Goal: Communication & Community: Participate in discussion

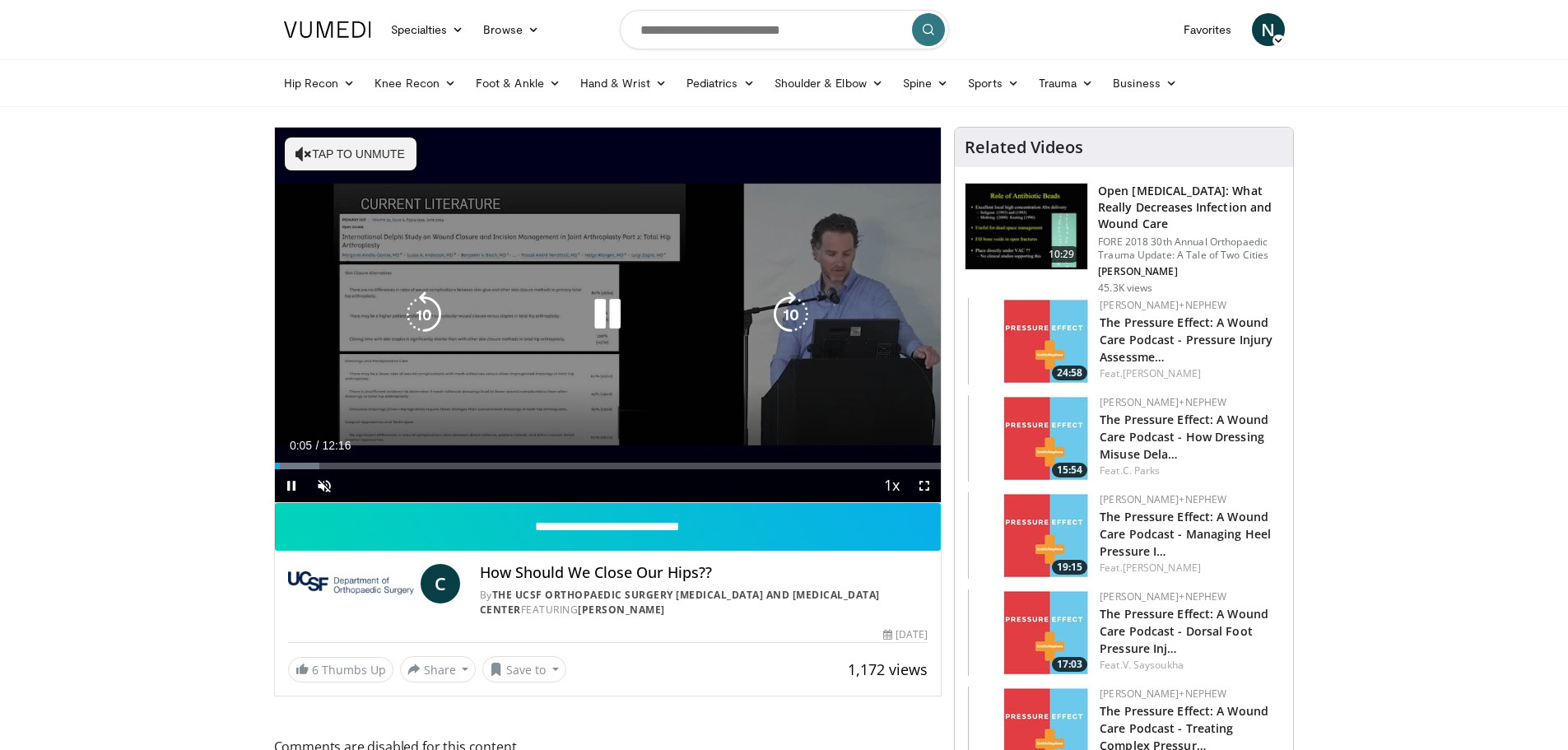
click at [298, 160] on icon "Video Player" at bounding box center [303, 154] width 16 height 16
drag, startPoint x: 925, startPoint y: 484, endPoint x: 925, endPoint y: 583, distance: 99.0
click at [925, 484] on span "Video Player" at bounding box center [925, 485] width 33 height 33
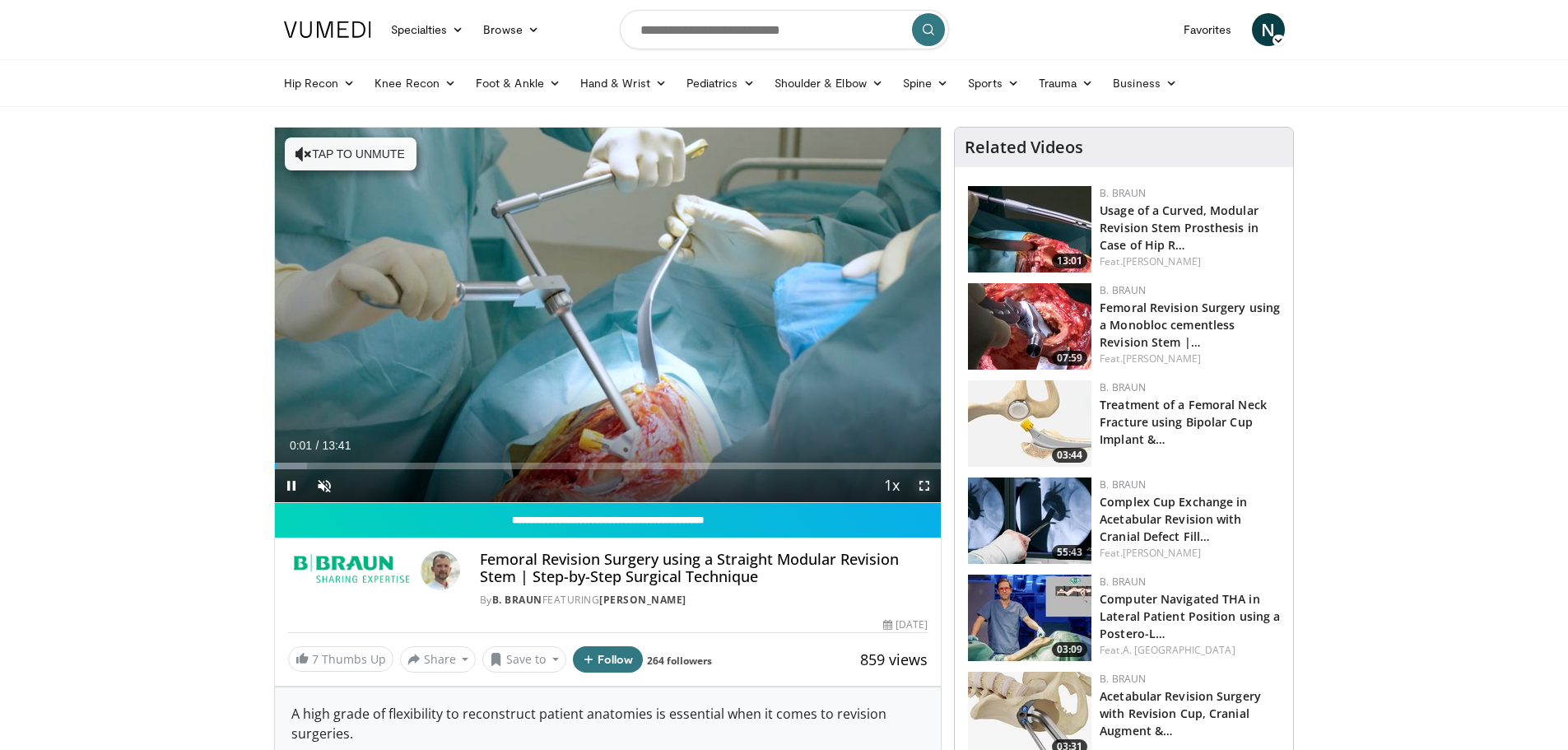
drag, startPoint x: 926, startPoint y: 486, endPoint x: 926, endPoint y: 586, distance: 100.0
click at [926, 486] on span "Video Player" at bounding box center [925, 485] width 33 height 33
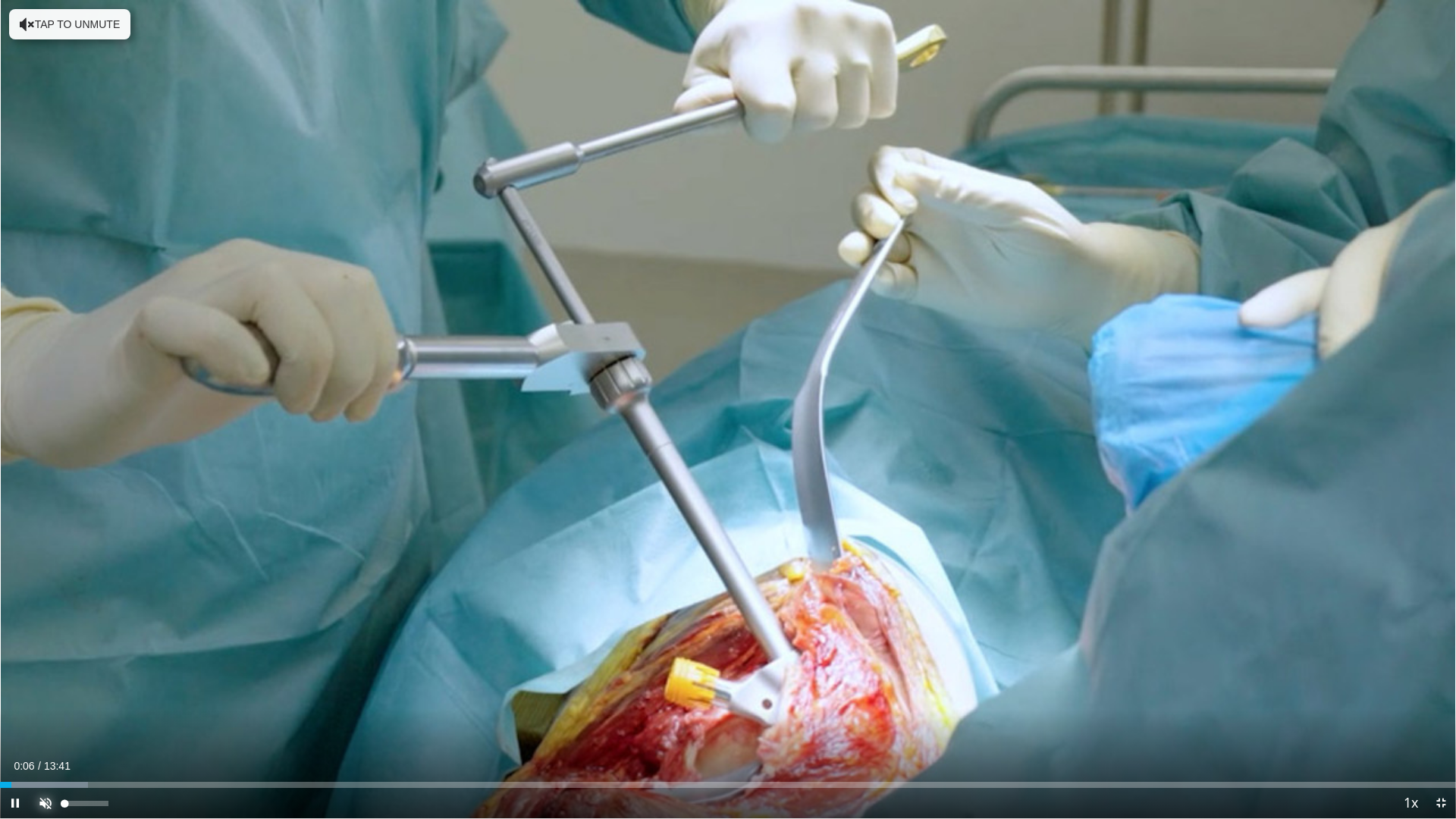
click at [46, 690] on span "Video Player" at bounding box center [46, 803] width 30 height 30
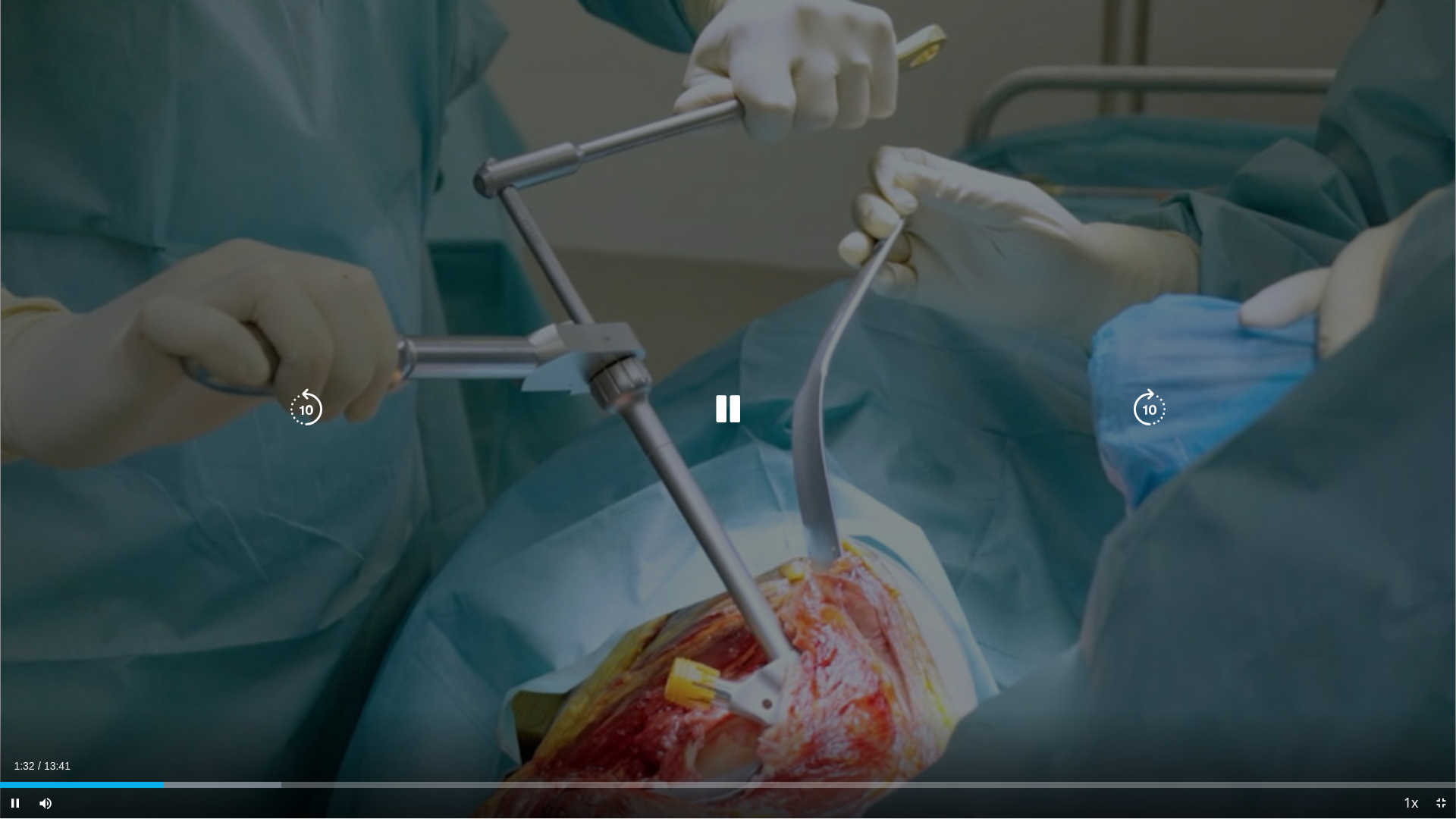
click at [724, 413] on icon "Video Player" at bounding box center [727, 409] width 42 height 42
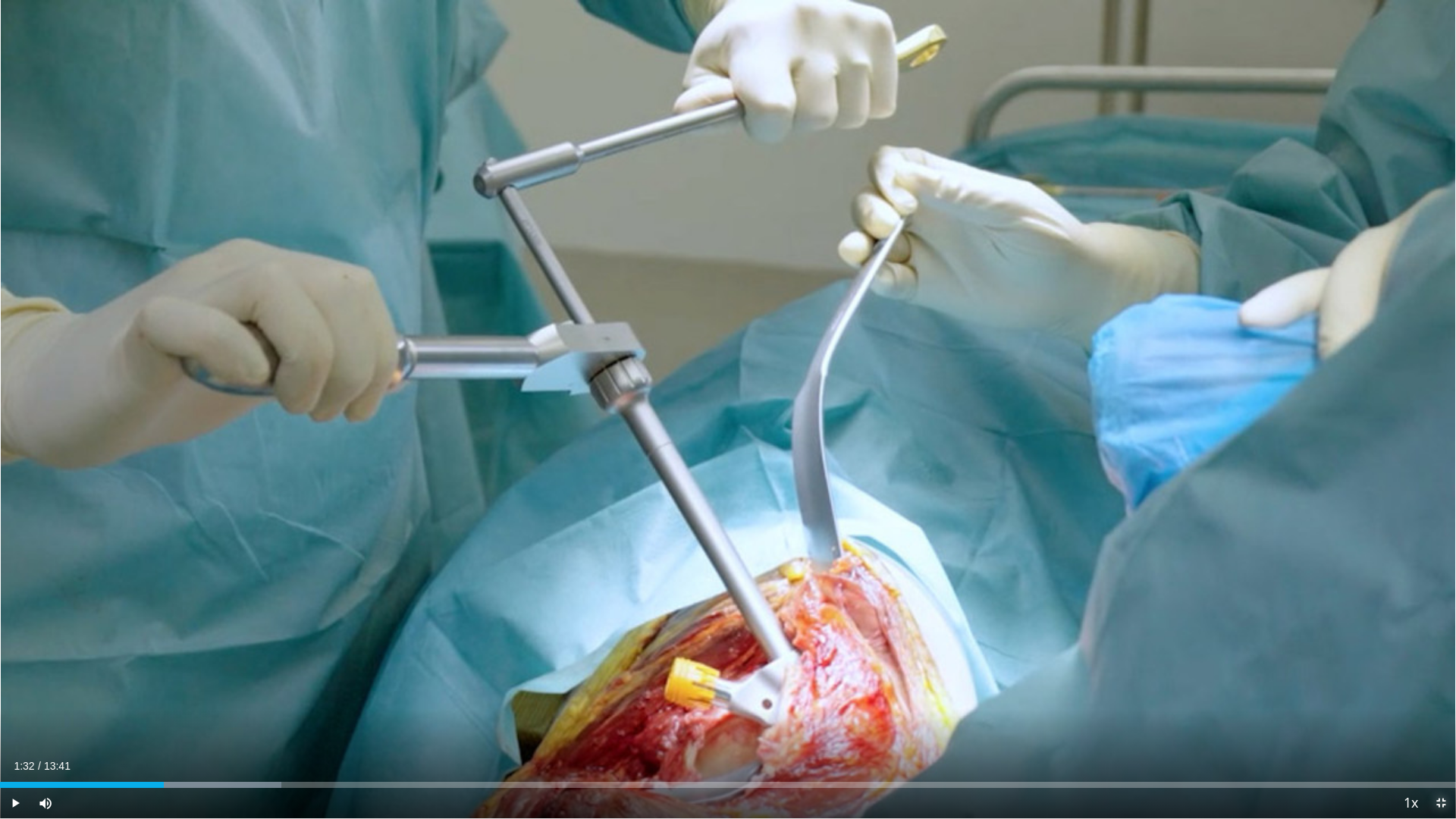
click at [1444, 690] on span "Video Player" at bounding box center [1441, 803] width 30 height 30
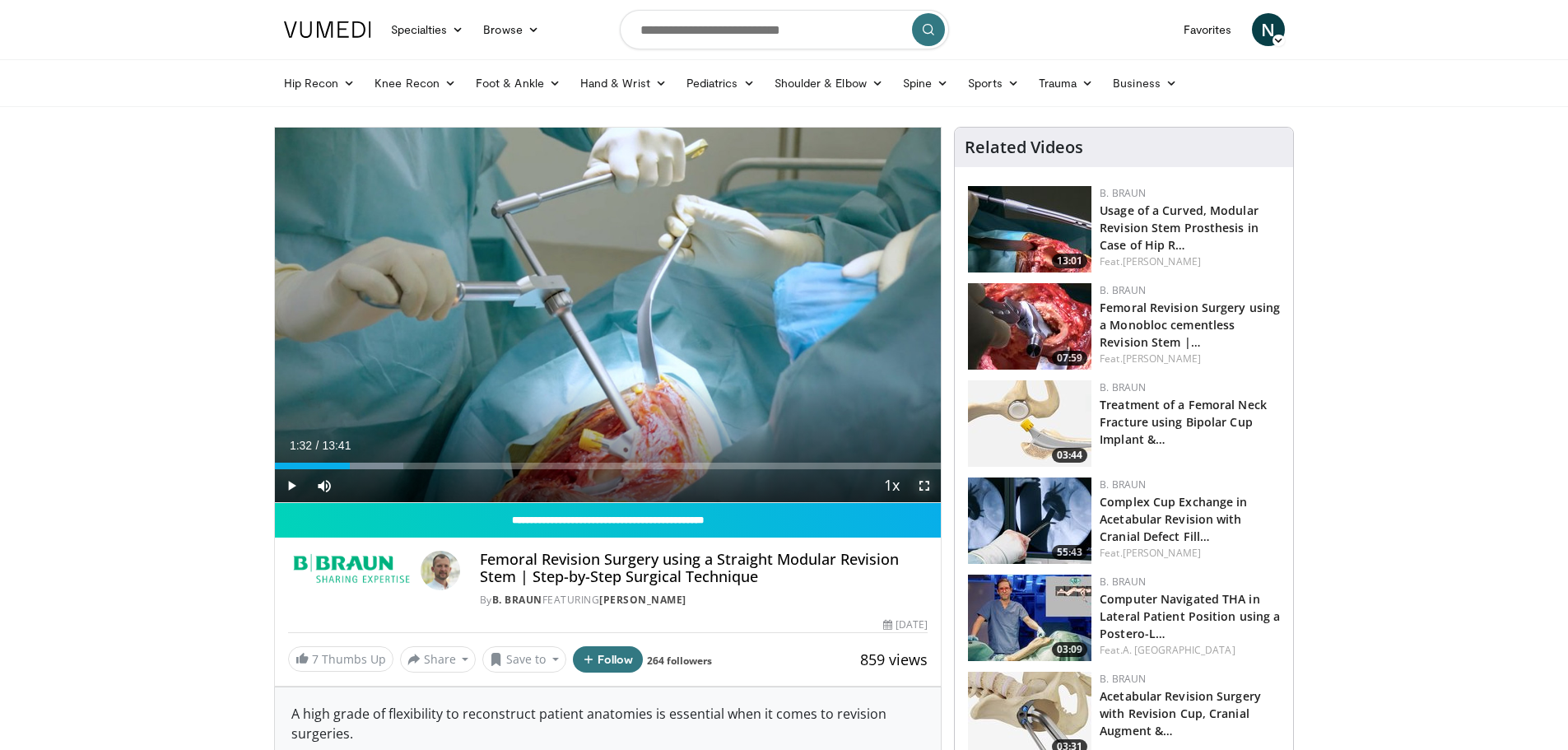
click at [923, 490] on span "Video Player" at bounding box center [925, 485] width 33 height 33
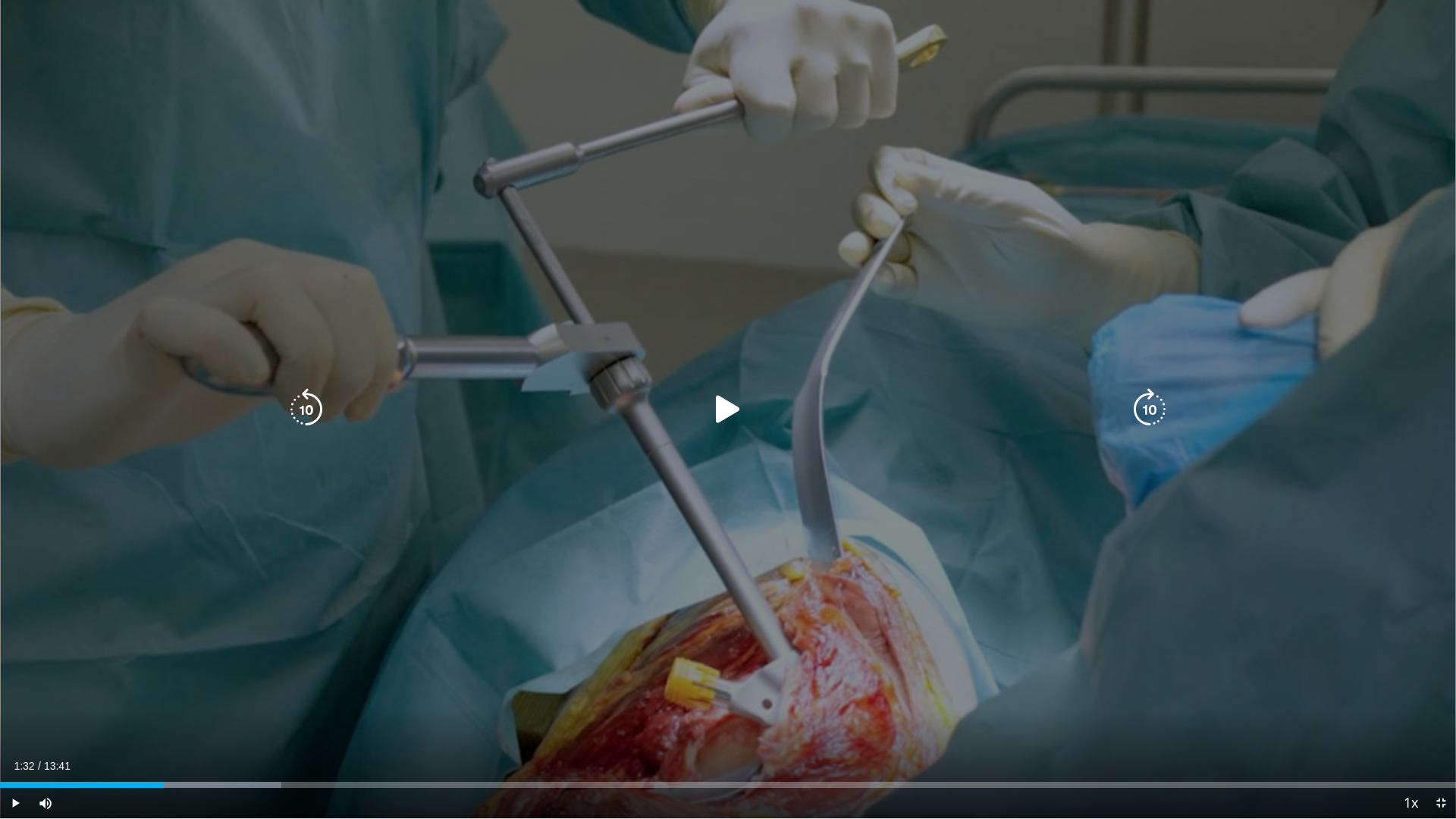
click at [731, 406] on icon "Video Player" at bounding box center [727, 409] width 42 height 42
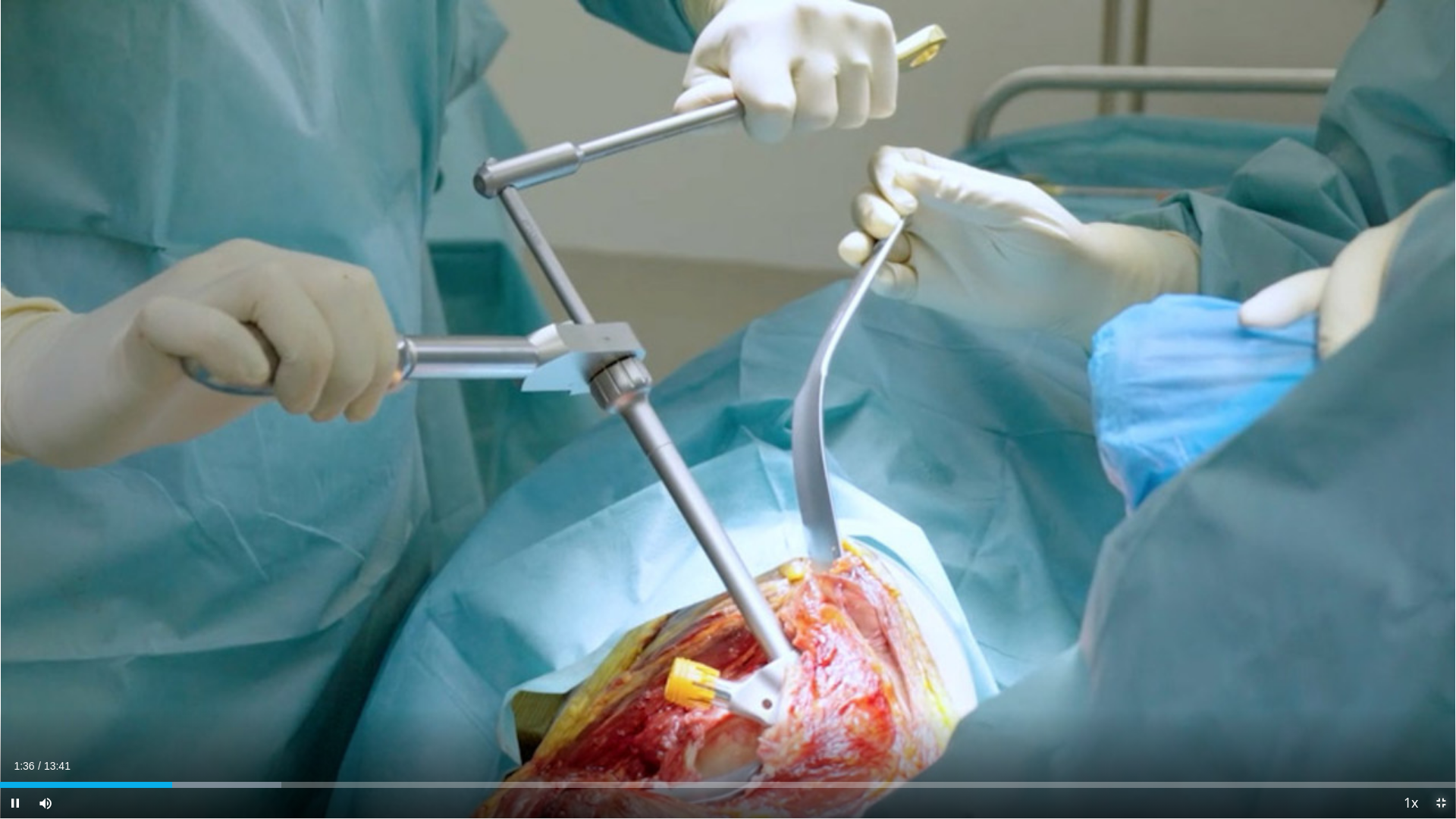
click at [1444, 690] on span "Video Player" at bounding box center [1441, 803] width 30 height 30
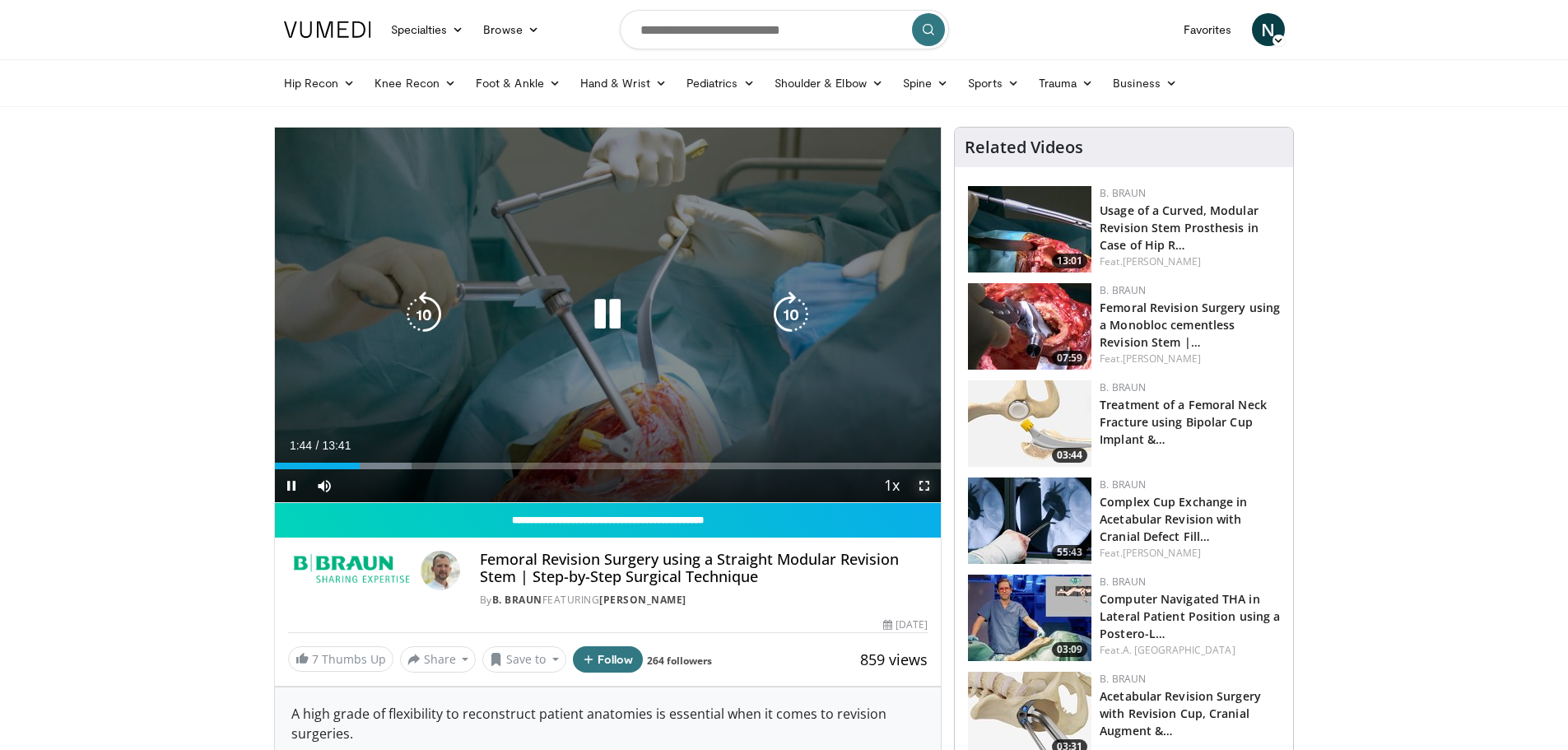
drag, startPoint x: 925, startPoint y: 484, endPoint x: 925, endPoint y: 583, distance: 99.0
click at [925, 484] on span "Video Player" at bounding box center [925, 485] width 33 height 33
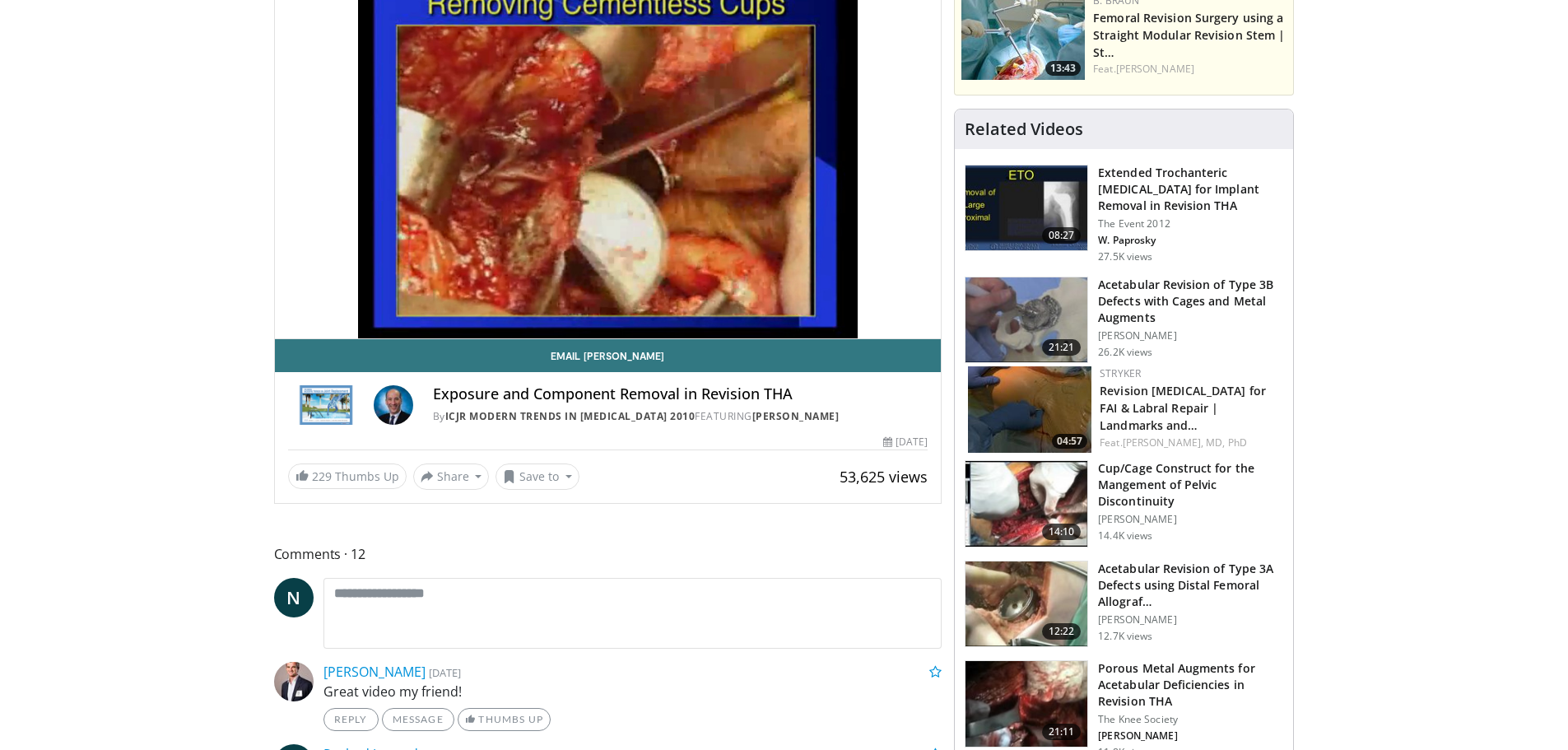
scroll to position [165, 0]
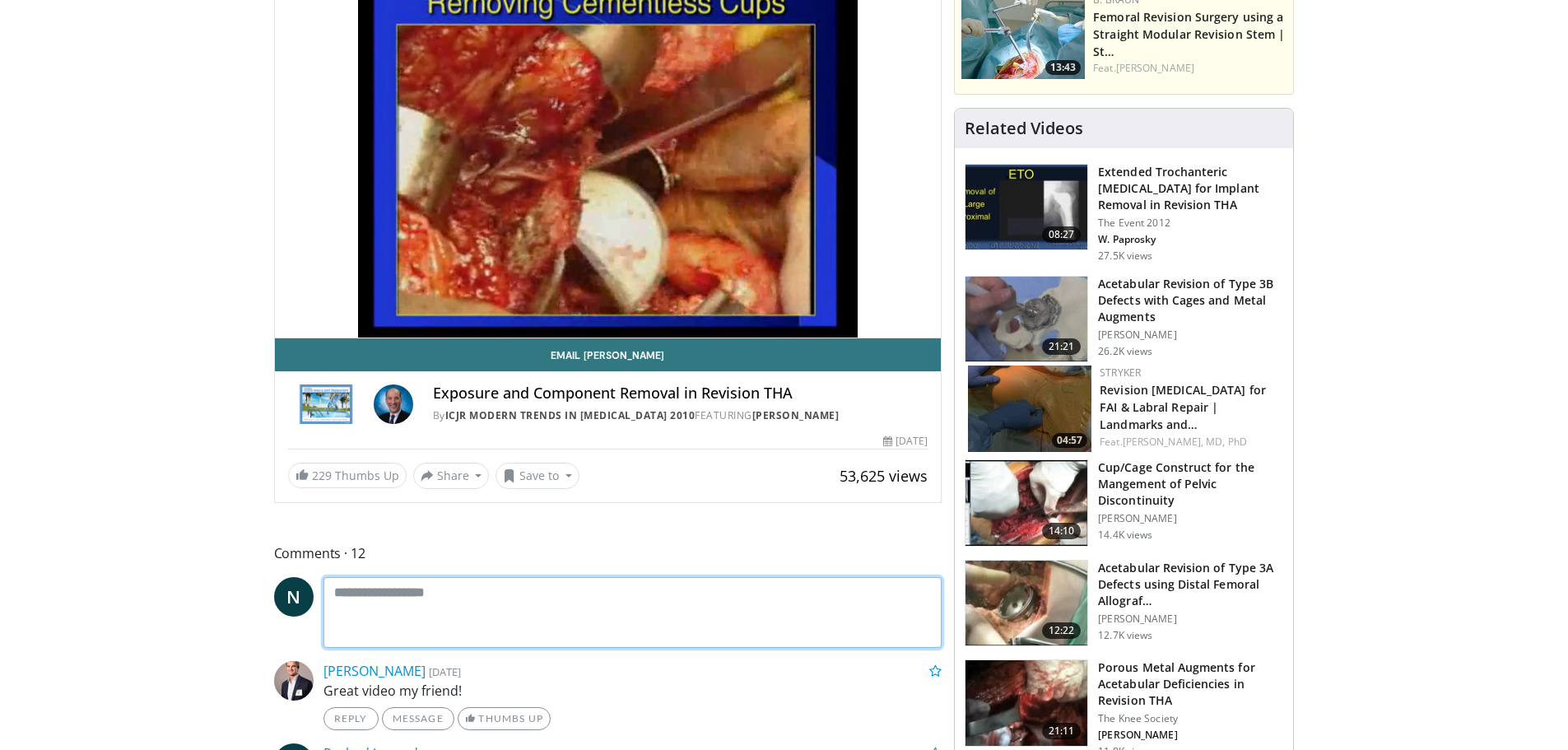
click at [339, 591] on textarea at bounding box center [633, 612] width 619 height 71
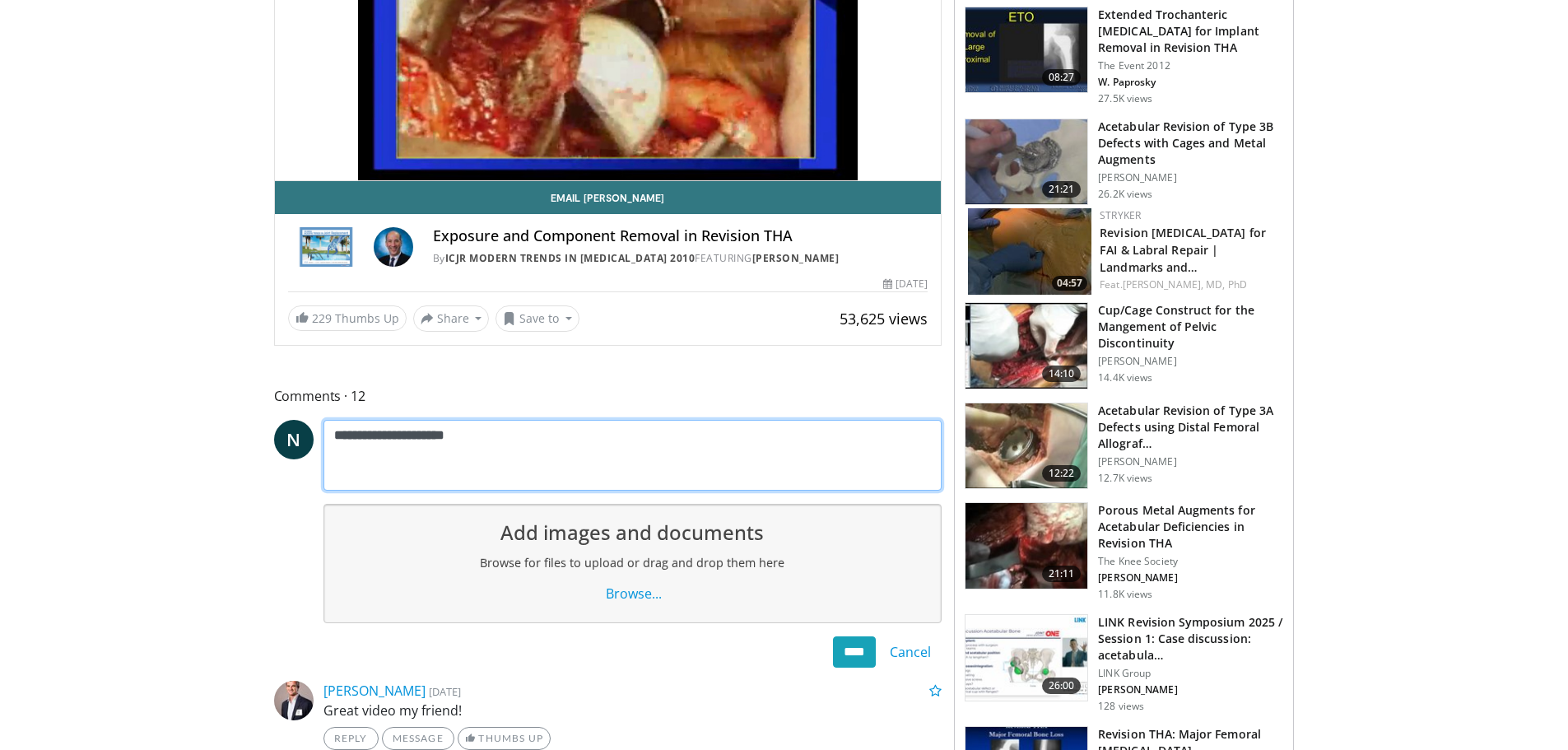
scroll to position [247, 0]
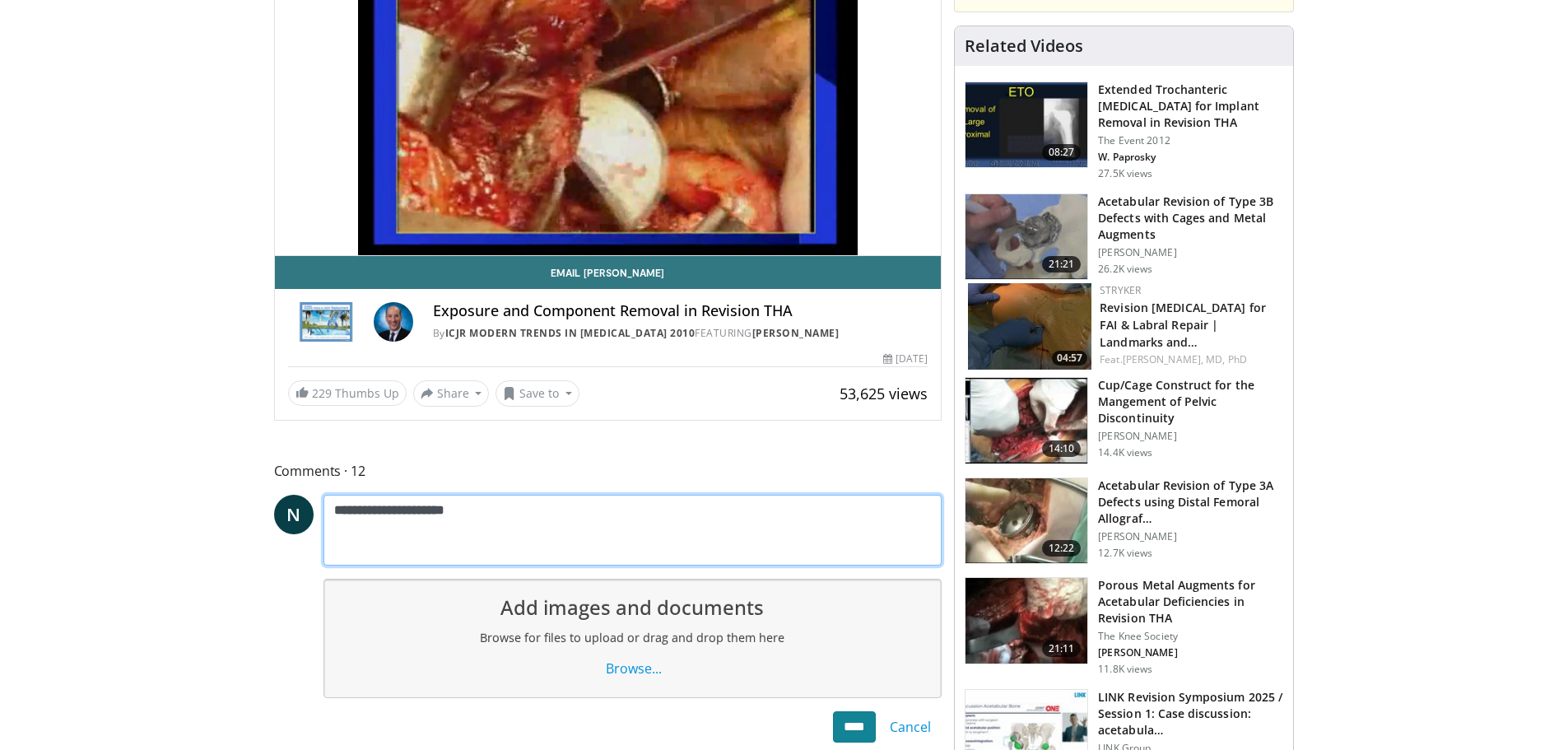
type textarea "**********"
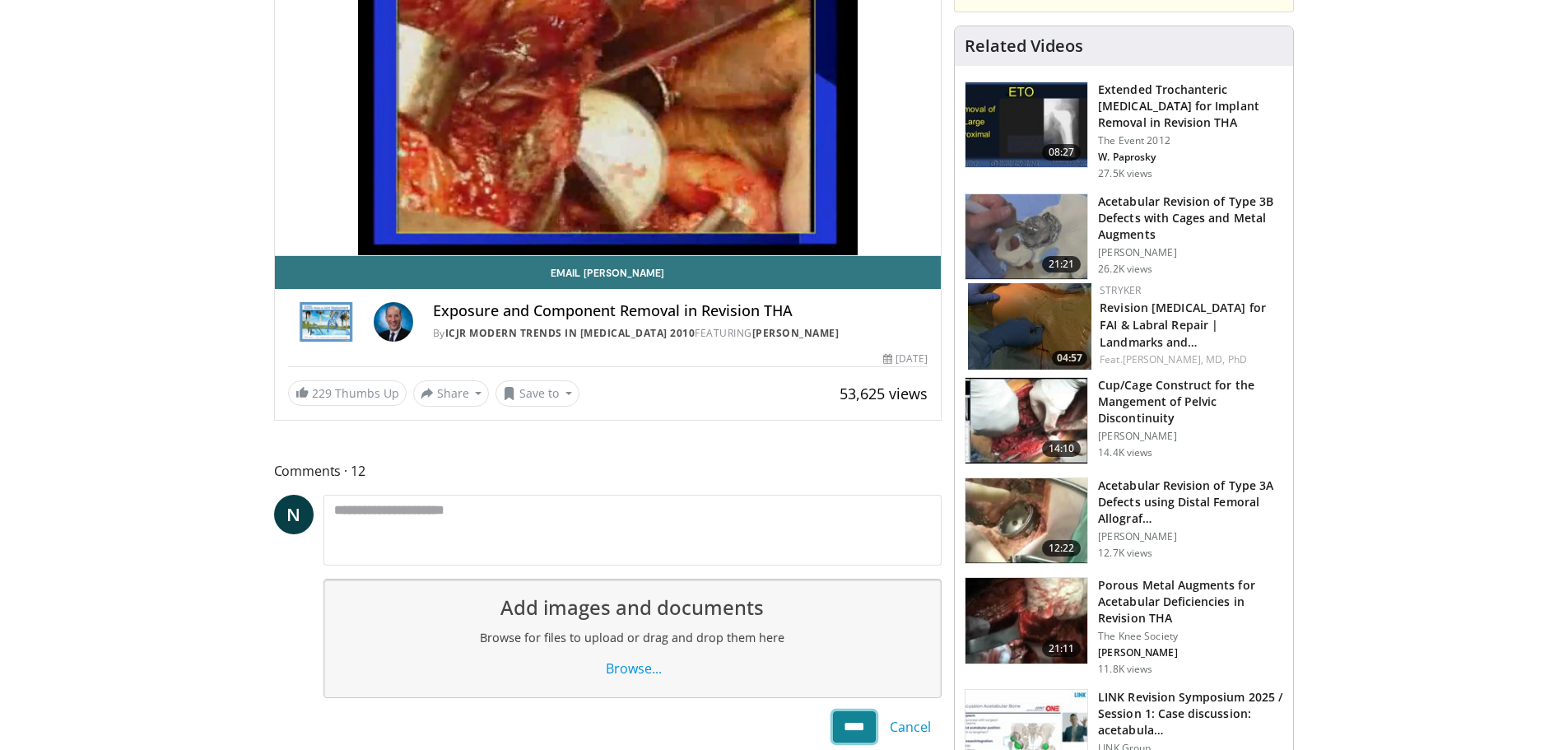
click at [862, 734] on input "****" at bounding box center [853, 727] width 43 height 31
